Goal: Information Seeking & Learning: Find specific fact

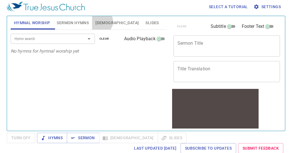
click at [101, 21] on span "Bible" at bounding box center [117, 22] width 43 height 7
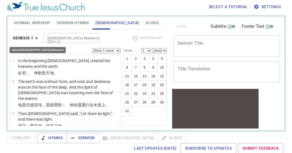
click at [37, 37] on icon "button" at bounding box center [36, 38] width 7 height 7
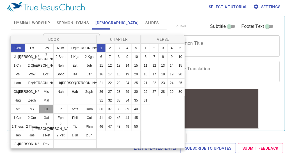
click at [50, 108] on button "Lk" at bounding box center [46, 108] width 15 height 9
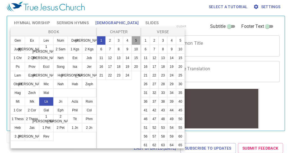
click at [135, 40] on button "5" at bounding box center [136, 40] width 9 height 9
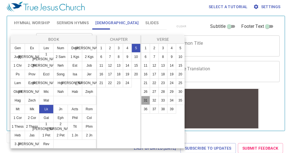
click at [147, 102] on button "31" at bounding box center [145, 100] width 9 height 9
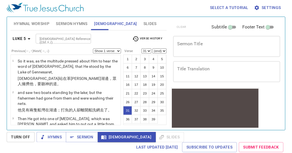
scroll to position [887, 0]
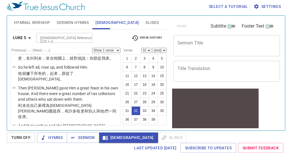
scroll to position [892, 0]
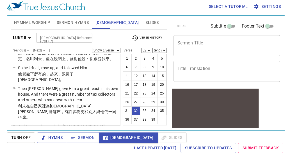
drag, startPoint x: 11, startPoint y: 72, endPoint x: 99, endPoint y: 118, distance: 99.8
click at [99, 118] on ul "1 So it was, as the multitude pressed about Him to hear the word of God, that H…" at bounding box center [66, 90] width 110 height 72
copy ul "31 Jesus answered and said to them, "Those who are well have no need of a physi…"
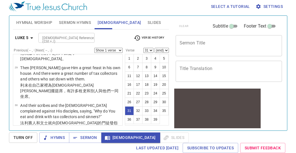
scroll to position [911, 0]
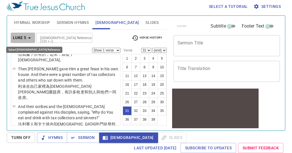
click at [29, 37] on icon "button" at bounding box center [29, 37] width 3 height 1
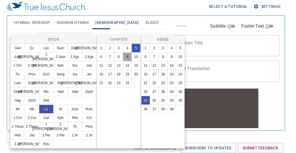
click at [128, 59] on button "9" at bounding box center [127, 56] width 9 height 9
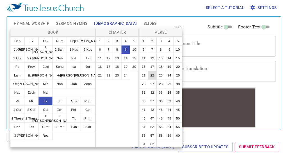
scroll to position [0, 0]
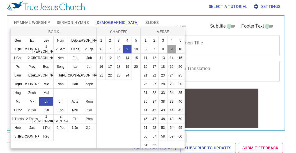
click at [167, 54] on button "9" at bounding box center [171, 49] width 9 height 9
select select "9"
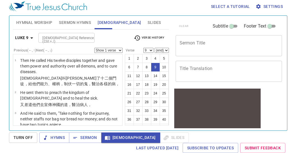
scroll to position [197, 0]
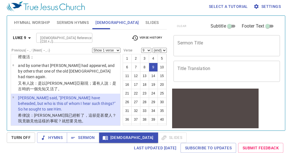
drag, startPoint x: 117, startPoint y: 52, endPoint x: 124, endPoint y: 47, distance: 8.8
click at [124, 47] on div "Luke 9 Bible Reference (Ctrl + /) Bible Reference (Ctrl + /) Verse History Prev…" at bounding box center [89, 77] width 156 height 96
click at [30, 37] on icon "button" at bounding box center [29, 37] width 3 height 1
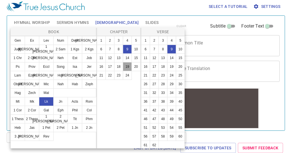
click at [128, 65] on button "19" at bounding box center [127, 66] width 9 height 9
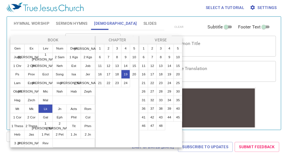
scroll to position [0, 0]
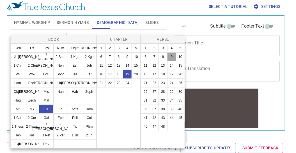
click at [174, 56] on button "9" at bounding box center [171, 56] width 9 height 9
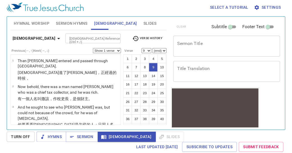
scroll to position [180, 0]
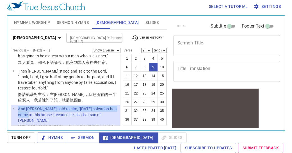
drag, startPoint x: 13, startPoint y: 79, endPoint x: 14, endPoint y: 86, distance: 6.2
click at [25, 106] on tr "9 And Jesus said to him, "Today salvation has come to this house, because he al…" at bounding box center [65, 115] width 106 height 18
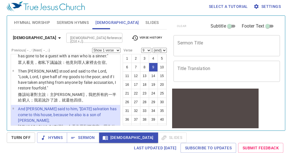
click at [8, 82] on div "Hymnal Worship Sermon Hymns Bible Slides Hymn search Hymn search clear Audio Pl…" at bounding box center [88, 70] width 161 height 115
click at [12, 105] on li "9 And Jesus said to him, "Today salvation has come to this house, because he al…" at bounding box center [65, 121] width 109 height 32
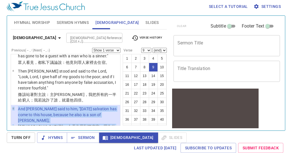
drag, startPoint x: 12, startPoint y: 80, endPoint x: 93, endPoint y: 121, distance: 91.2
click at [93, 121] on ul "1 Then Jesus entered and passed through Jericho. 耶穌 進了 耶利哥 ，正經過 的時候， 2 Now beho…" at bounding box center [66, 90] width 110 height 72
copy ul "。 9 And Jesus said to him, "Today salvation has come to this house, because he …"
click at [12, 107] on span "9" at bounding box center [12, 108] width 1 height 3
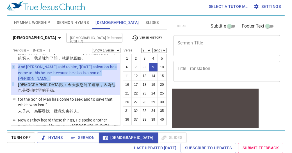
scroll to position [212, 0]
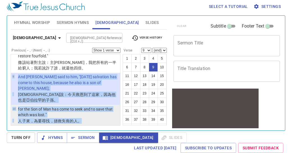
drag, startPoint x: 12, startPoint y: 79, endPoint x: 90, endPoint y: 86, distance: 78.4
click at [90, 86] on ul "1 Then Jesus entered and passed through Jericho. 耶穌 進了 耶利哥 ，正經過 的時候， 2 Now beho…" at bounding box center [66, 90] width 110 height 72
copy ul "9 And Jesus said to him, "Today salvation has come to this house, because he al…"
